Goal: Check status

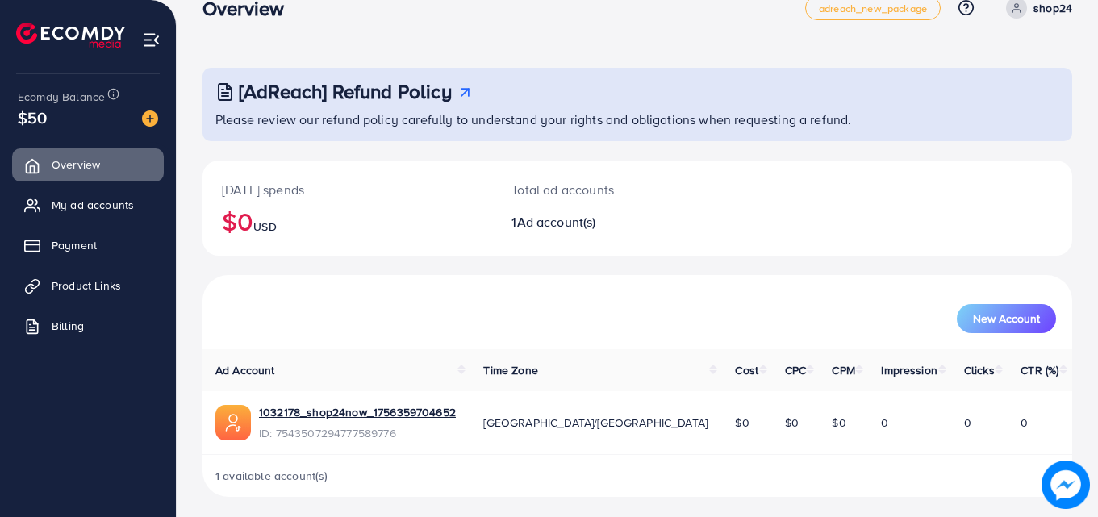
scroll to position [38, 0]
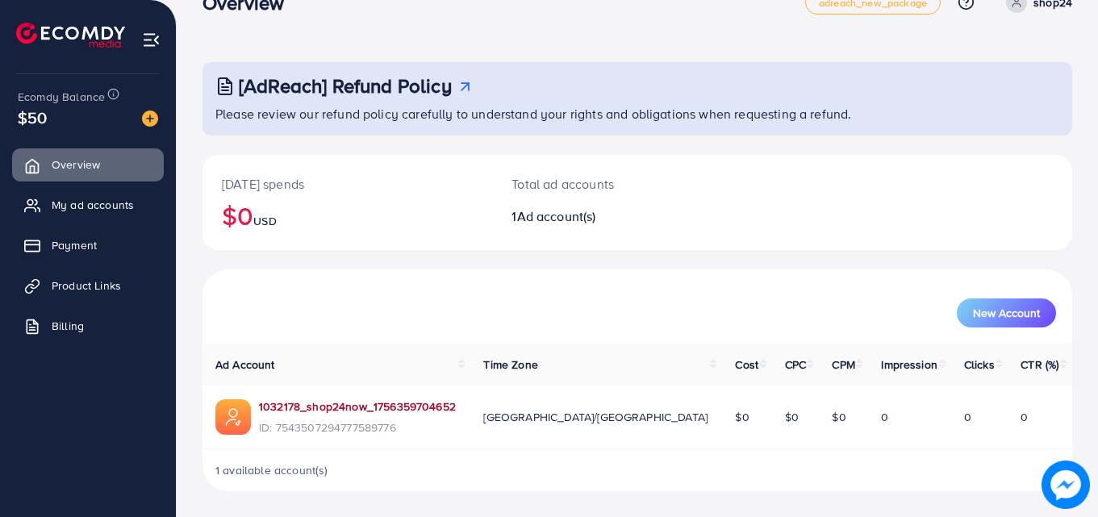
click at [301, 408] on link "1032178_shop24now_1756359704652" at bounding box center [357, 406] width 197 height 16
click at [268, 407] on link "1032178_shop24now_1756359704652" at bounding box center [357, 406] width 197 height 16
click at [273, 401] on link "1032178_shop24now_1756359704652" at bounding box center [357, 406] width 197 height 16
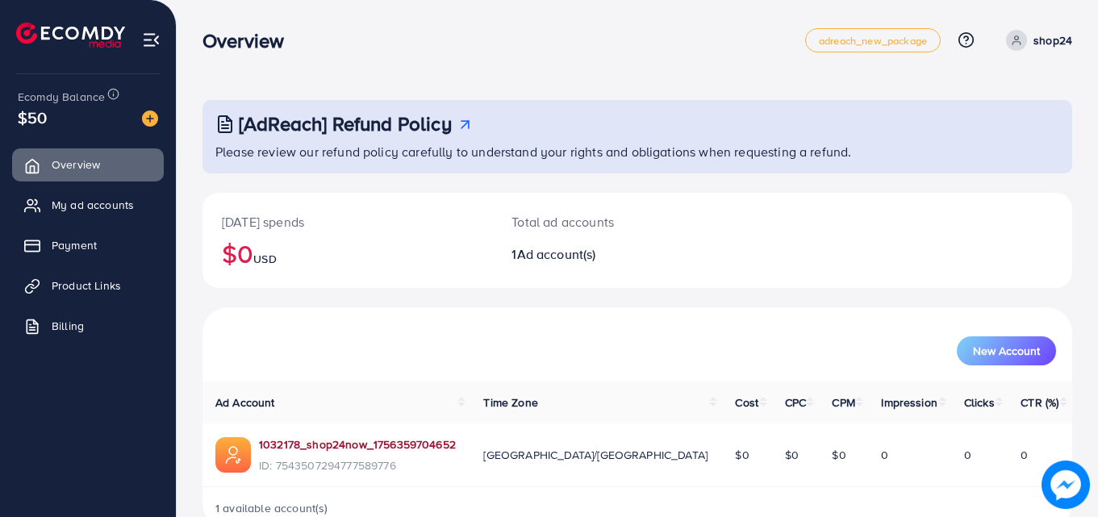
click at [270, 444] on link "1032178_shop24now_1756359704652" at bounding box center [357, 444] width 197 height 16
click at [328, 443] on link "1032178_shop24now_1756359704652" at bounding box center [357, 444] width 197 height 16
click at [277, 360] on div "New Account" at bounding box center [637, 350] width 837 height 29
click at [316, 452] on link "1032178_shop24now_1756359704652" at bounding box center [357, 444] width 197 height 16
